Goal: Navigation & Orientation: Find specific page/section

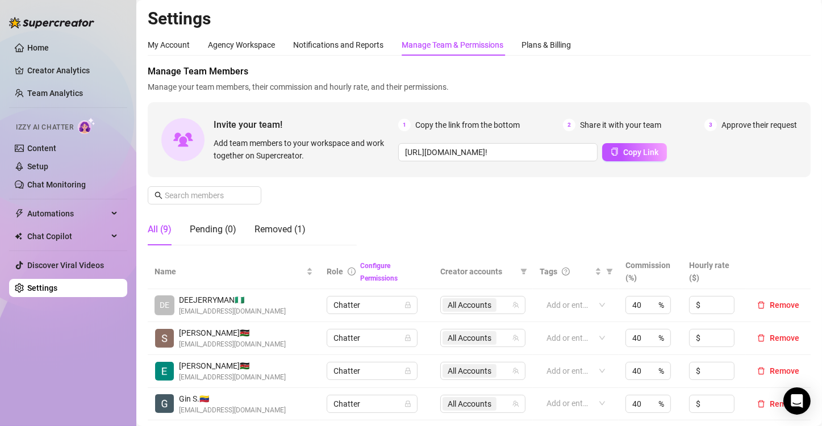
scroll to position [209, 0]
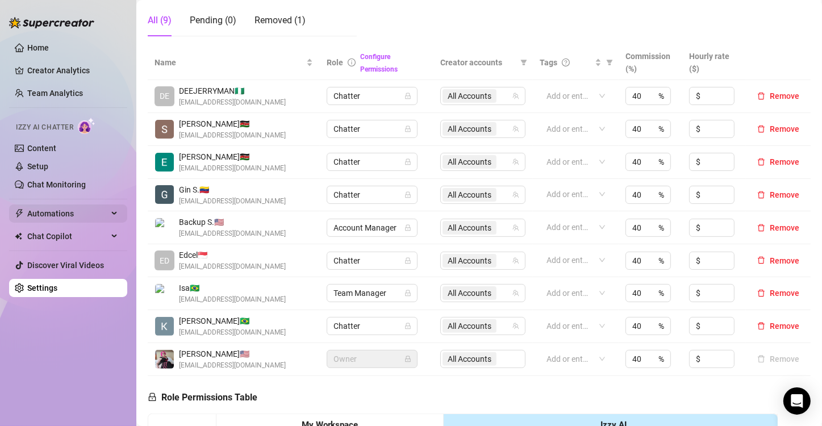
click at [76, 210] on span "Automations" at bounding box center [67, 214] width 81 height 18
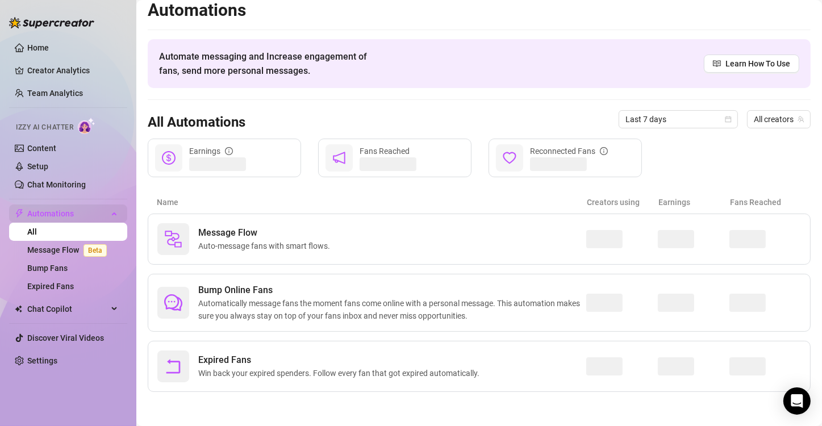
scroll to position [7, 0]
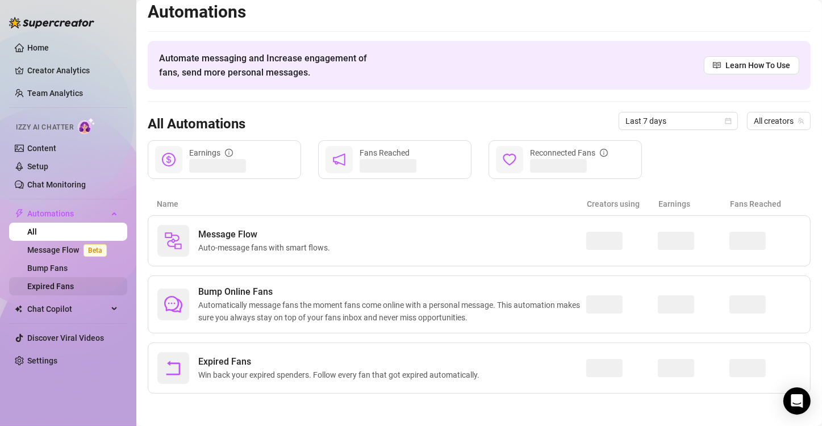
click at [61, 286] on link "Expired Fans" at bounding box center [50, 286] width 47 height 9
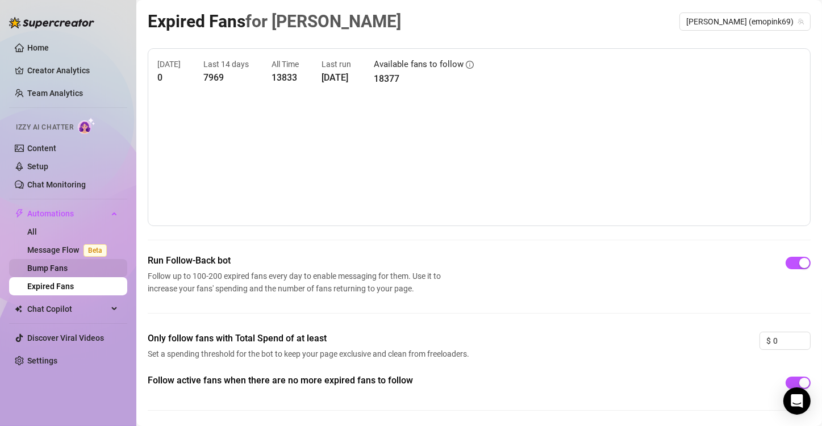
click at [63, 264] on link "Bump Fans" at bounding box center [47, 268] width 40 height 9
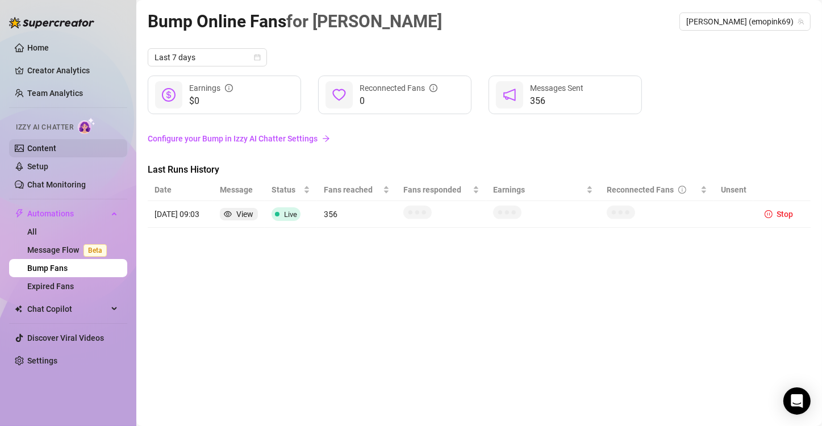
click at [36, 148] on link "Content" at bounding box center [41, 148] width 29 height 9
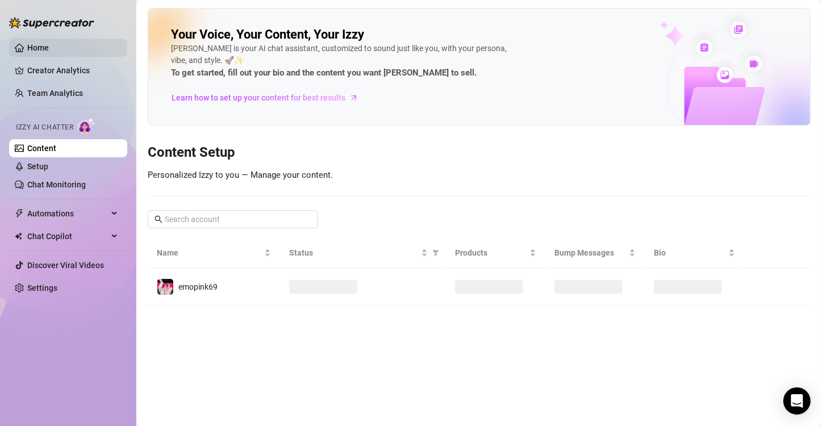
click at [44, 48] on link "Home" at bounding box center [38, 47] width 22 height 9
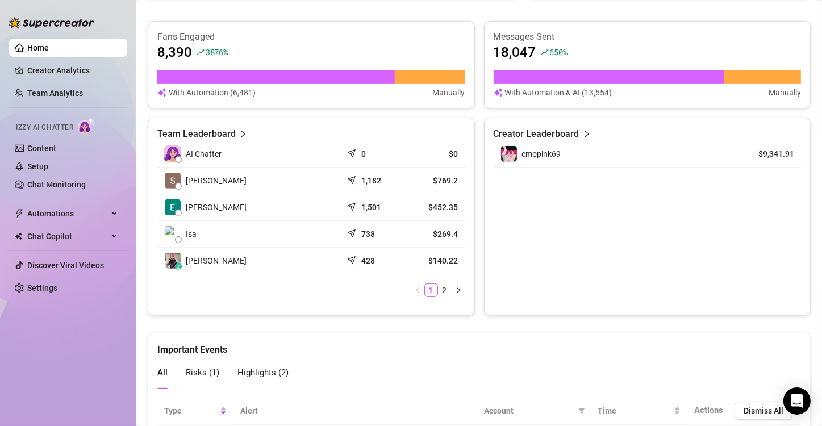
scroll to position [439, 0]
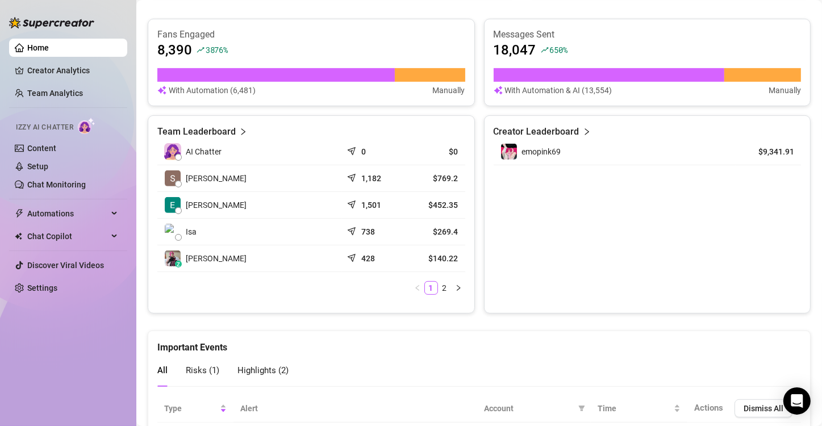
click at [571, 134] on article "Creator Leaderboard" at bounding box center [537, 132] width 86 height 14
